Goal: Information Seeking & Learning: Learn about a topic

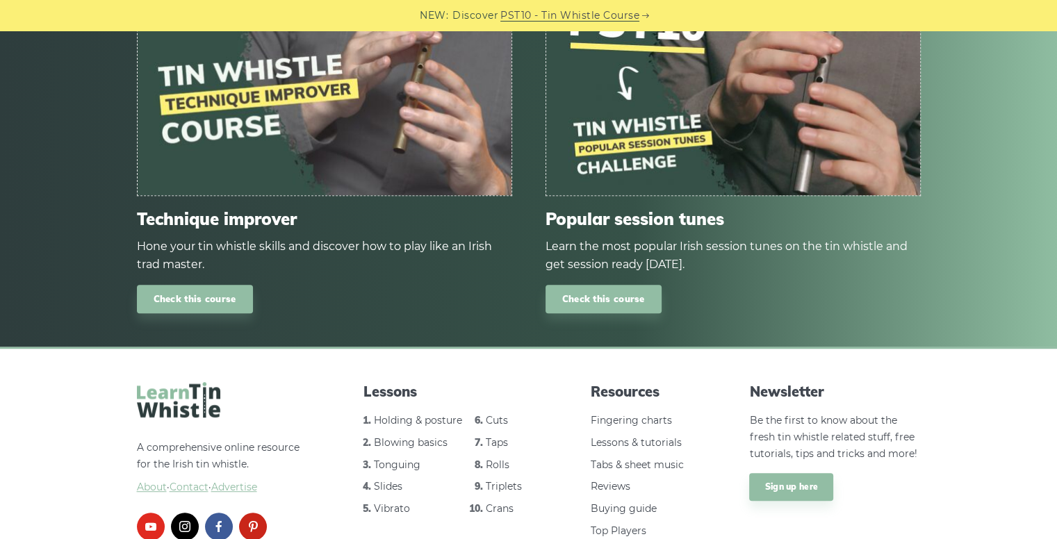
scroll to position [975, 0]
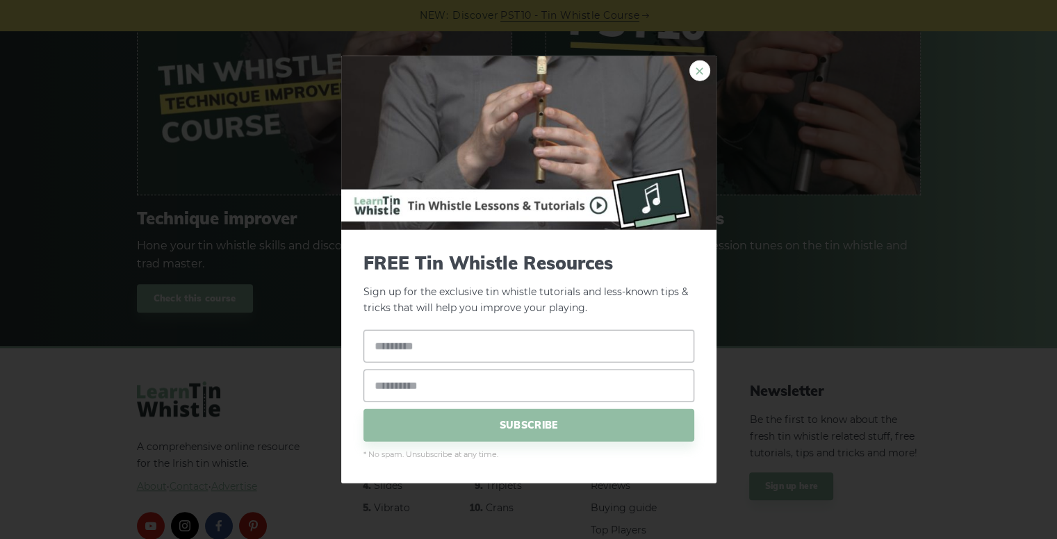
click at [689, 78] on link "×" at bounding box center [699, 70] width 21 height 21
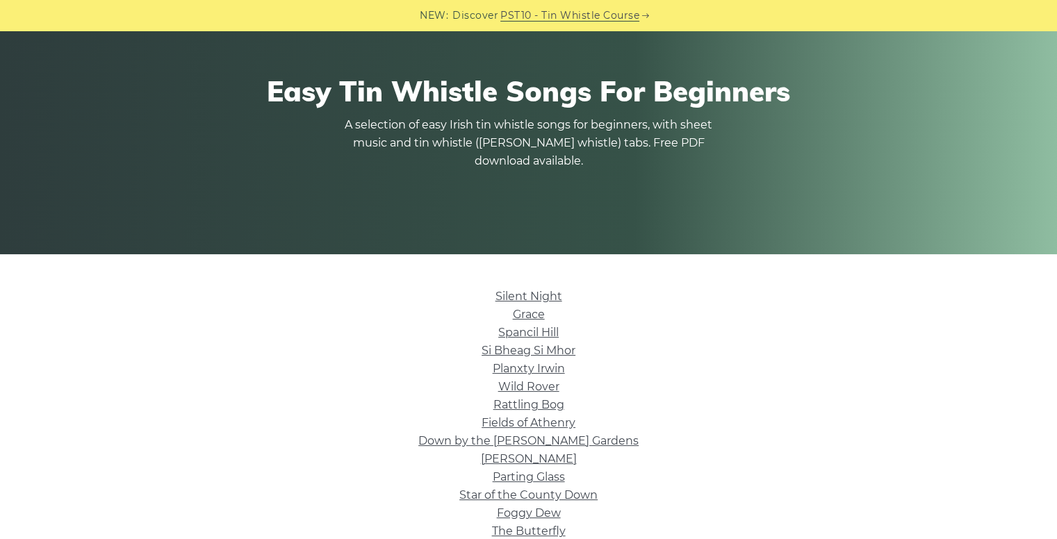
scroll to position [111, 0]
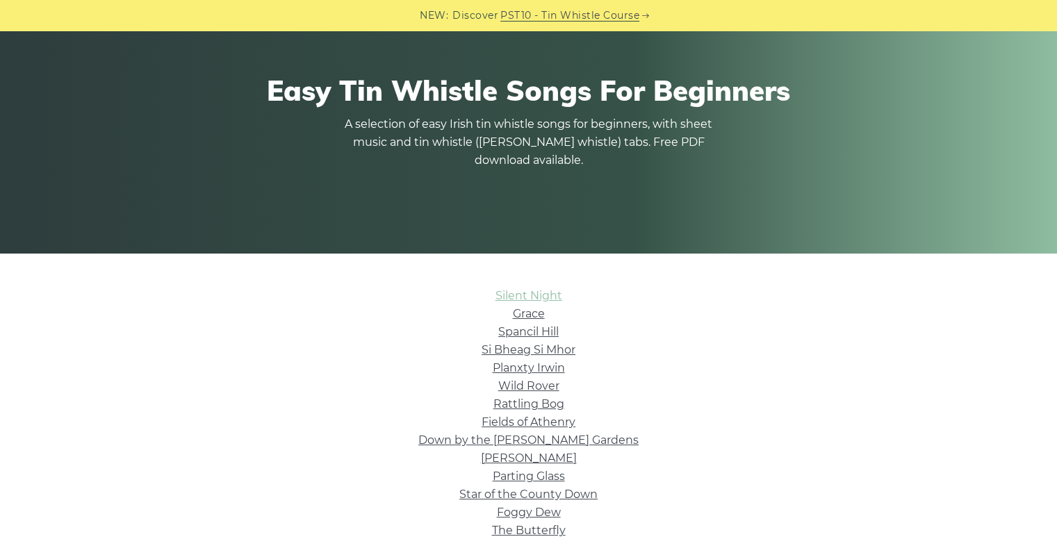
click at [516, 293] on link "Silent Night" at bounding box center [528, 295] width 67 height 13
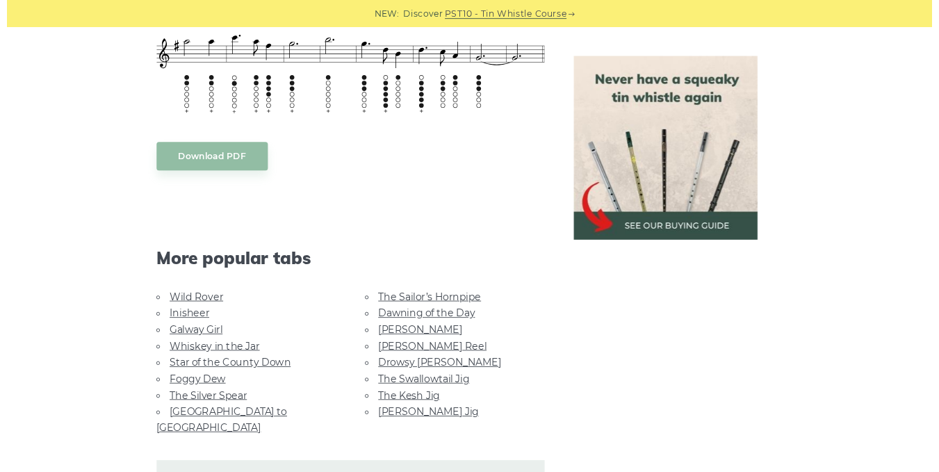
scroll to position [1072, 0]
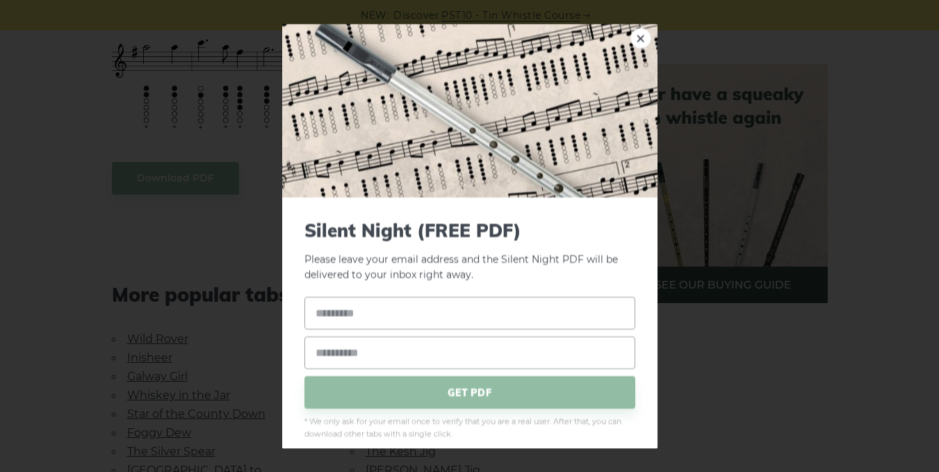
drag, startPoint x: 636, startPoint y: 35, endPoint x: 176, endPoint y: 39, distance: 460.0
click at [636, 35] on link "×" at bounding box center [640, 38] width 21 height 21
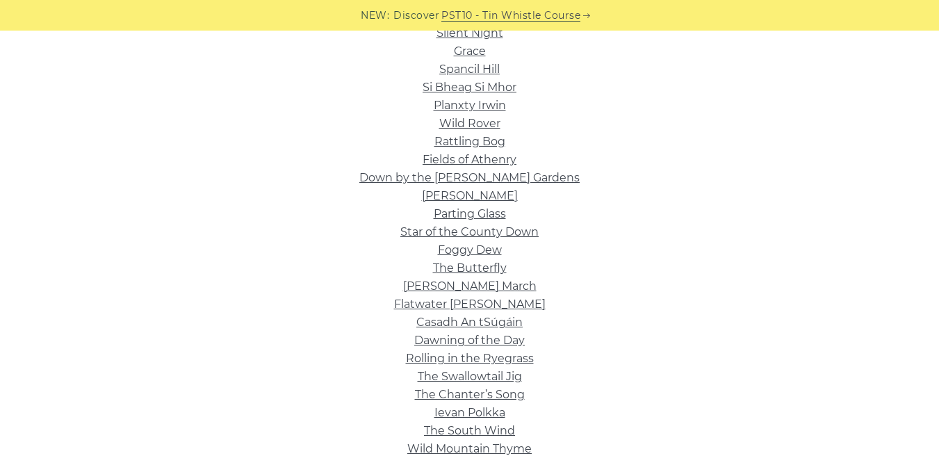
scroll to position [375, 0]
click at [479, 296] on link "Flatwater [PERSON_NAME]" at bounding box center [469, 302] width 151 height 13
click at [498, 368] on link "The Swallowtail Jig" at bounding box center [470, 374] width 104 height 13
click at [475, 296] on link "Flatwater [PERSON_NAME]" at bounding box center [469, 302] width 151 height 13
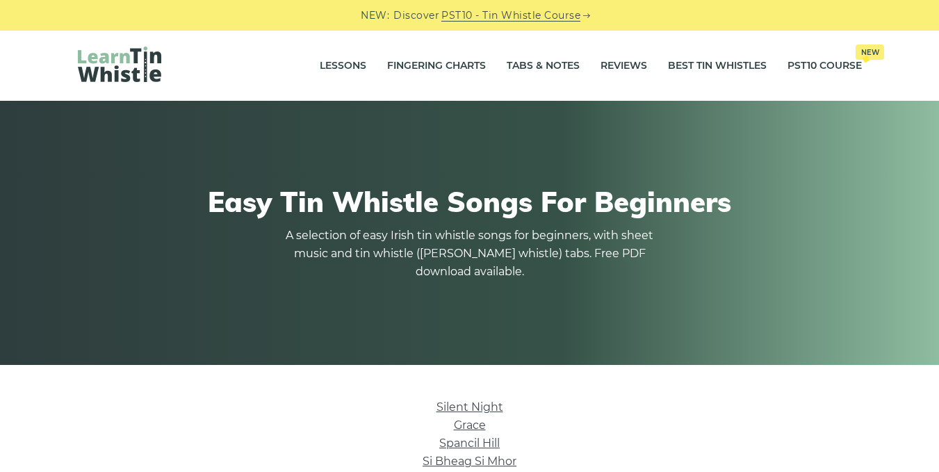
click at [141, 65] on img at bounding box center [119, 64] width 83 height 35
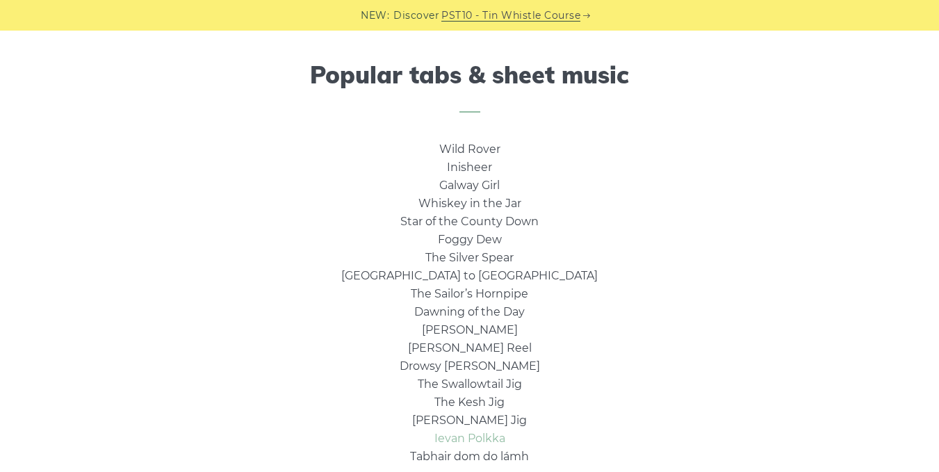
scroll to position [973, 0]
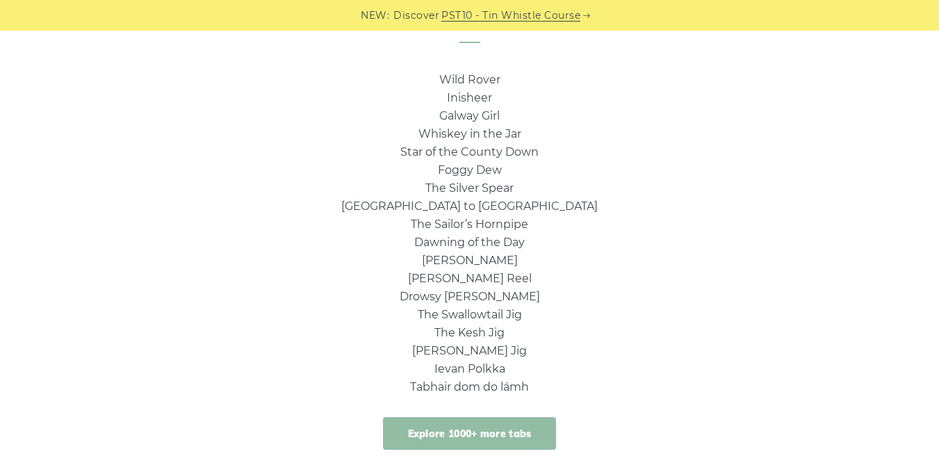
click at [516, 417] on link "Explore 1000+ more tabs" at bounding box center [470, 433] width 174 height 33
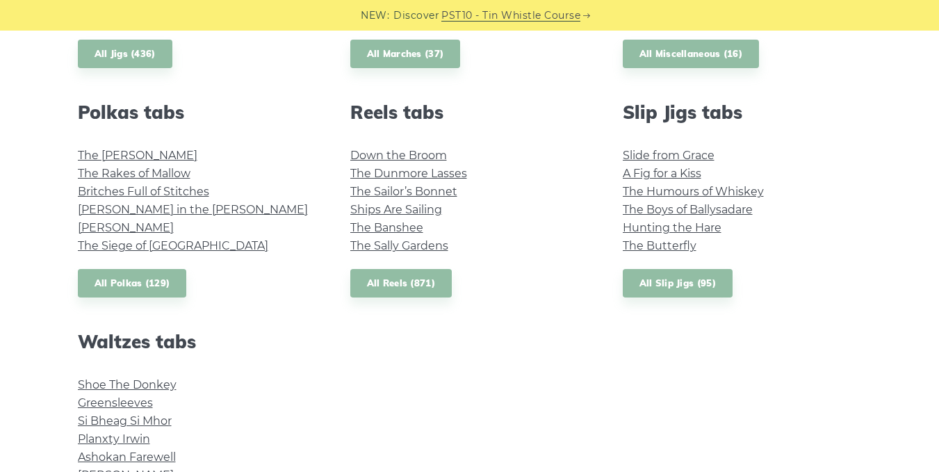
scroll to position [1042, 0]
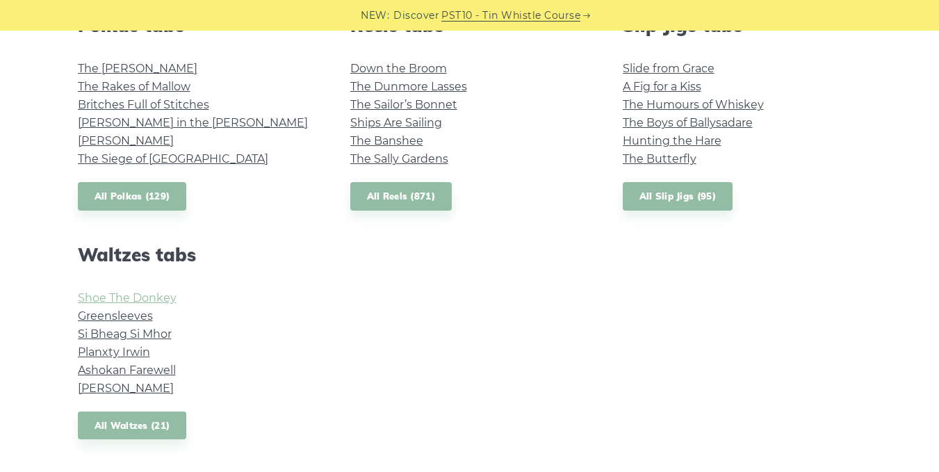
click at [155, 291] on link "Shoe The Donkey" at bounding box center [127, 297] width 99 height 13
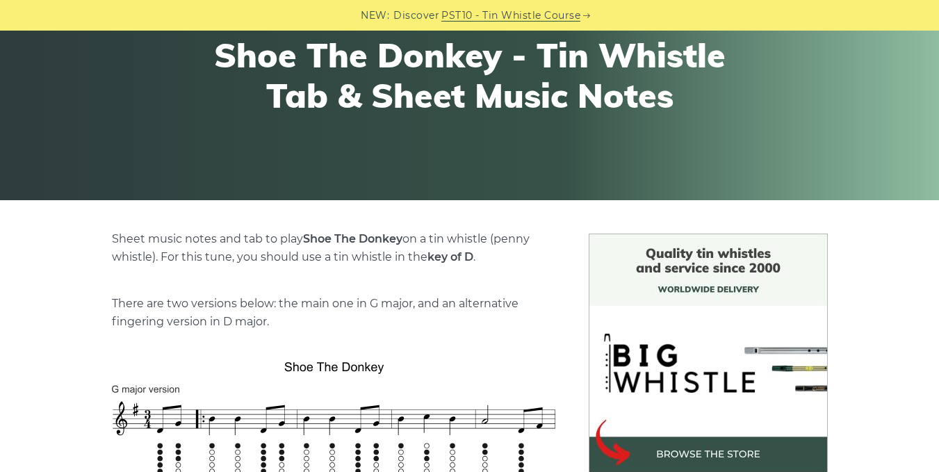
scroll to position [278, 0]
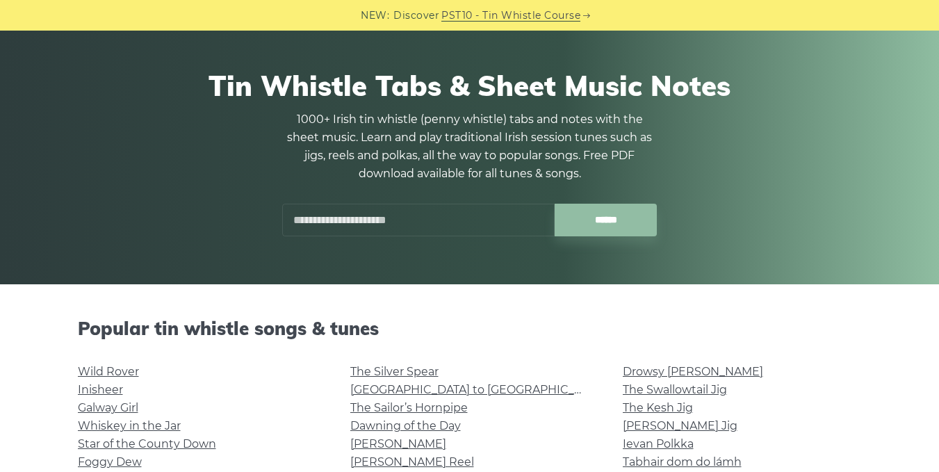
scroll to position [139, 0]
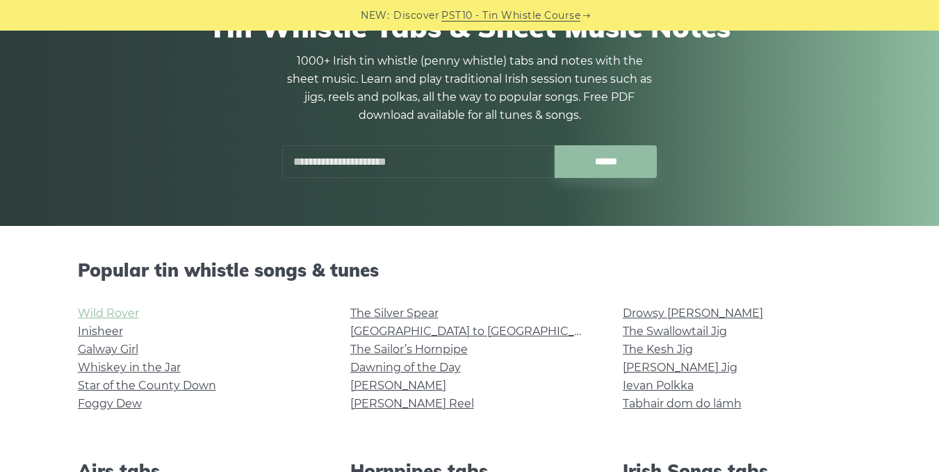
click at [92, 306] on link "Wild Rover" at bounding box center [108, 312] width 61 height 13
click at [106, 361] on link "Whiskey in the Jar" at bounding box center [129, 367] width 103 height 13
click at [378, 379] on link "[PERSON_NAME]" at bounding box center [398, 385] width 96 height 13
click at [443, 324] on link "Rocky Road to Dublin" at bounding box center [478, 330] width 256 height 13
click at [411, 313] on link "The Silver Spear" at bounding box center [394, 312] width 88 height 13
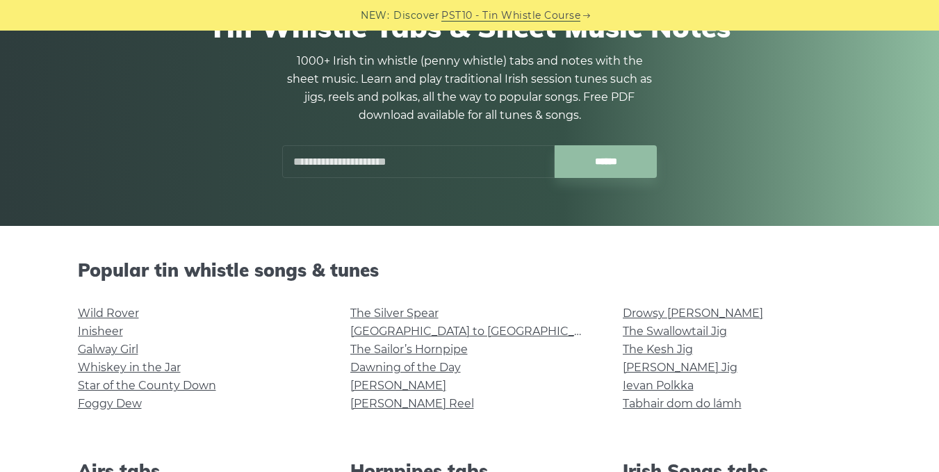
click at [500, 146] on div at bounding box center [499, 150] width 33 height 33
click at [463, 145] on input "text" at bounding box center [418, 161] width 272 height 33
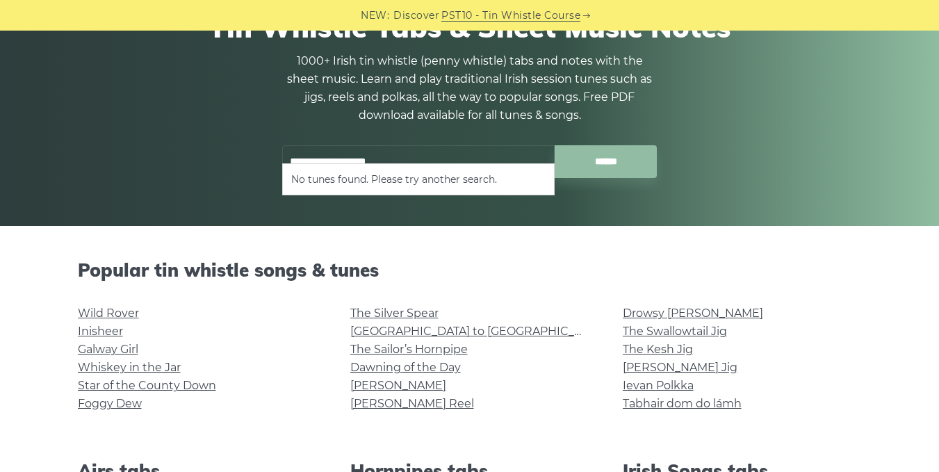
type input "**********"
click at [554, 145] on input "******" at bounding box center [605, 161] width 102 height 33
